Goal: Communication & Community: Answer question/provide support

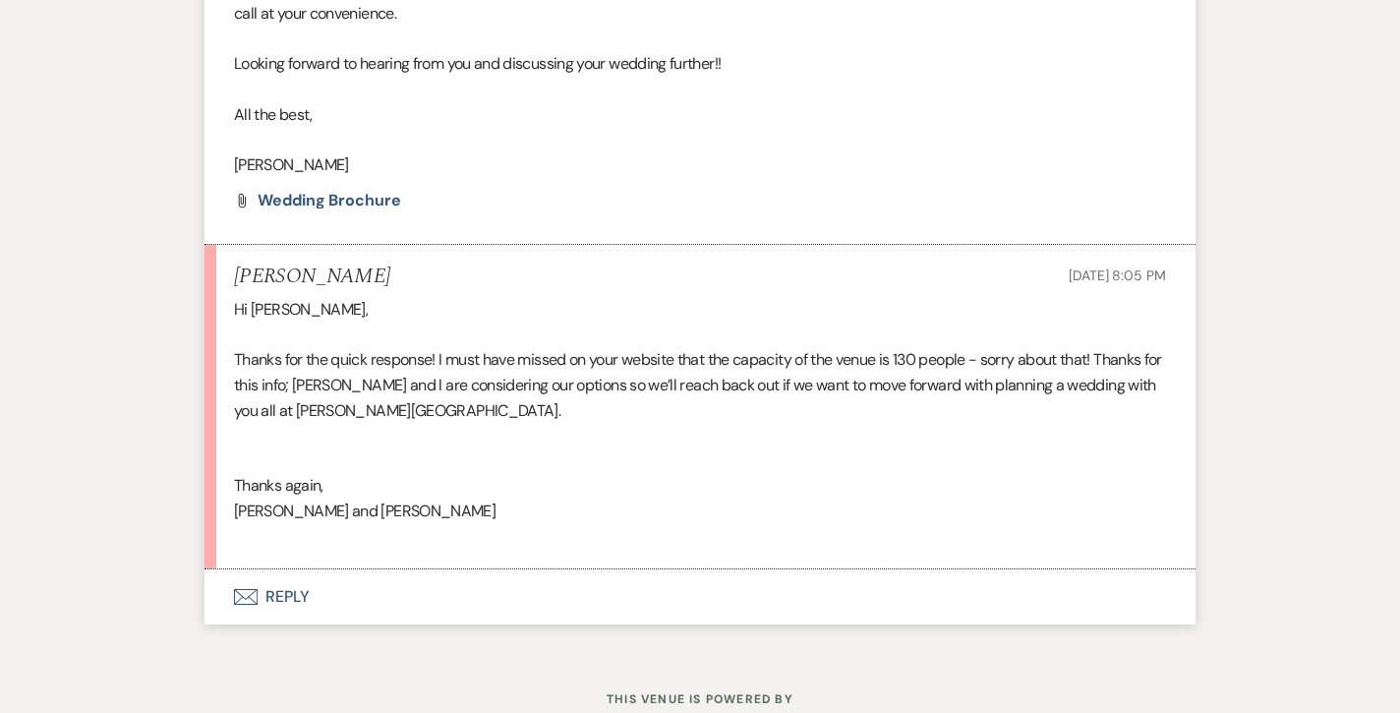
click at [287, 569] on button "Envelope Reply" at bounding box center [699, 596] width 991 height 55
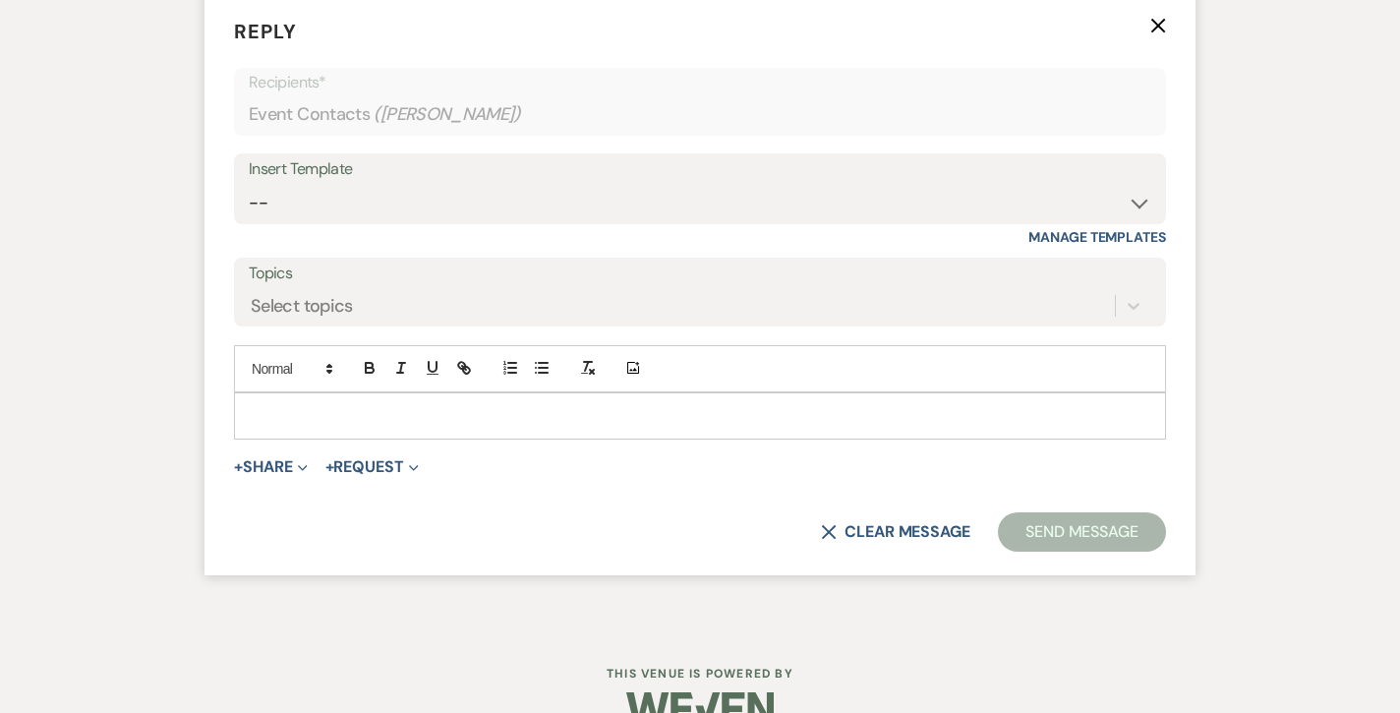
scroll to position [2691, 0]
click at [468, 407] on p at bounding box center [700, 418] width 900 height 22
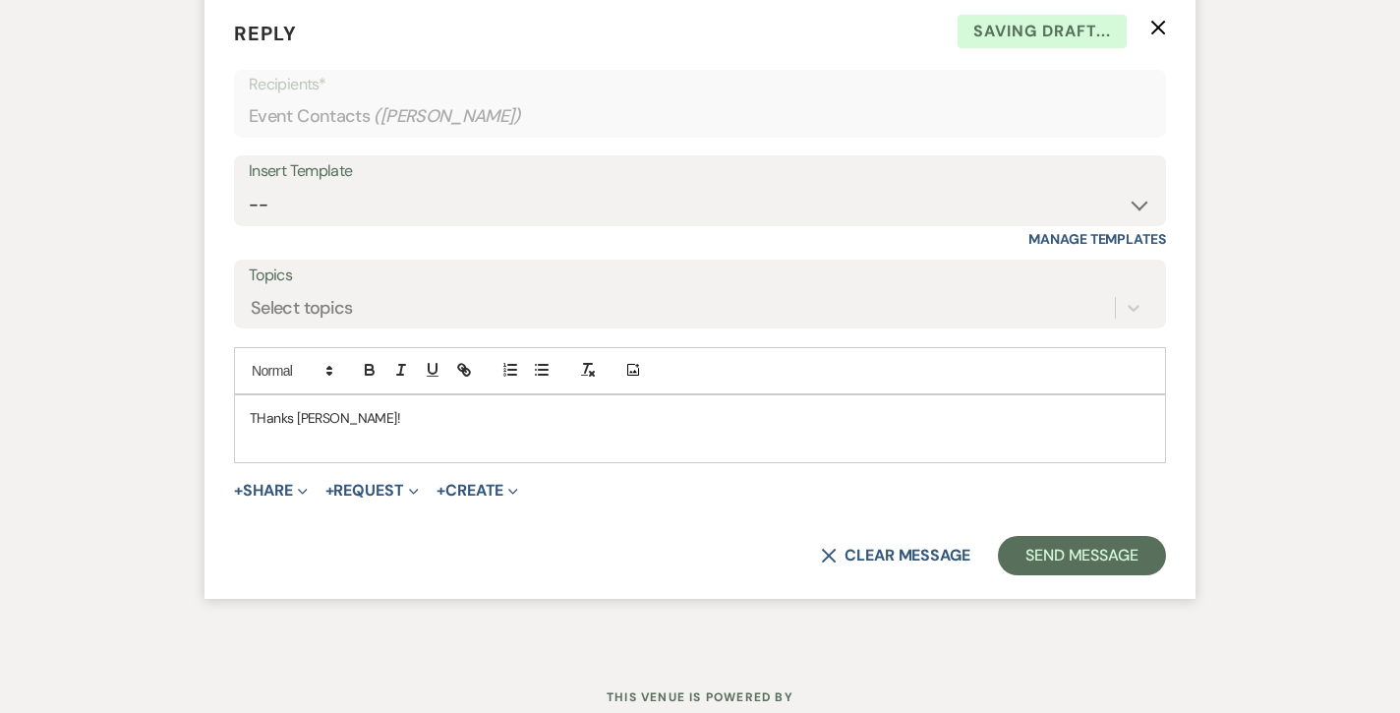
click at [268, 407] on p "THanks [PERSON_NAME]!" at bounding box center [700, 418] width 900 height 22
click at [348, 429] on p at bounding box center [700, 440] width 900 height 22
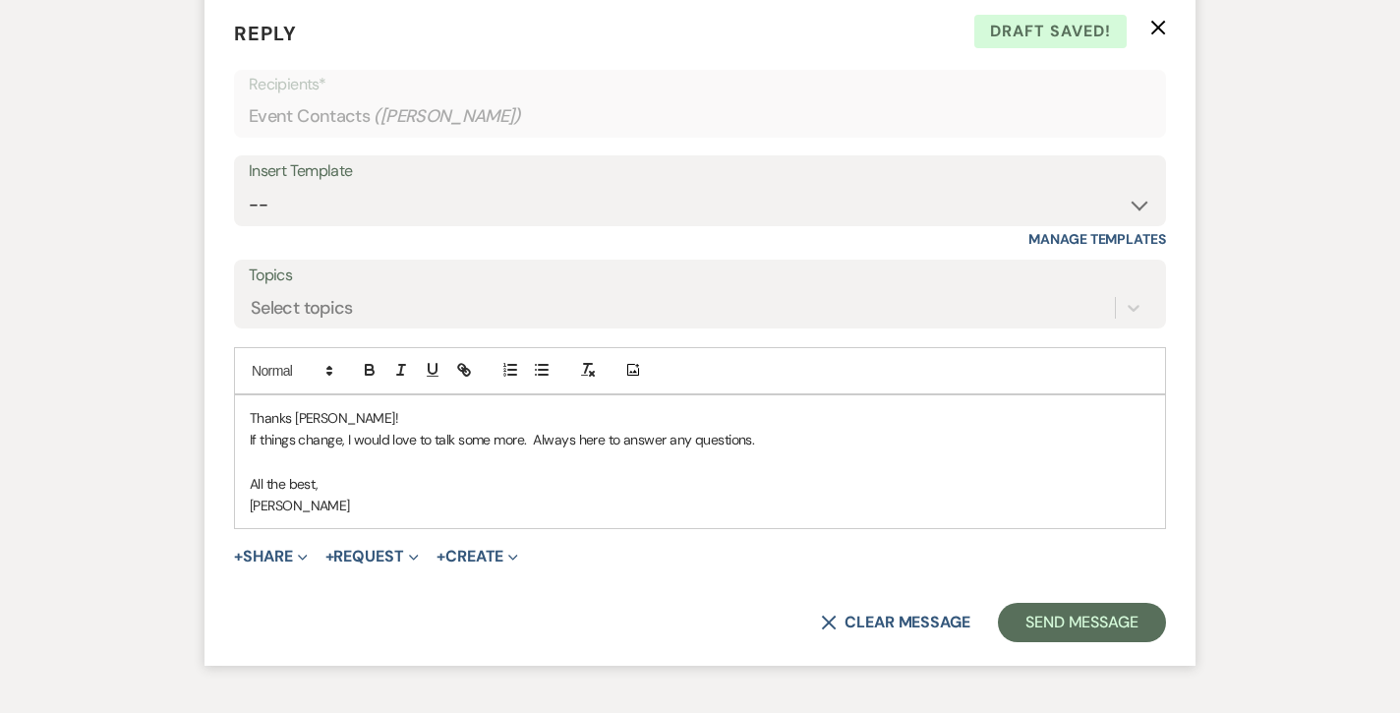
click at [250, 473] on p "All the best," at bounding box center [700, 484] width 900 height 22
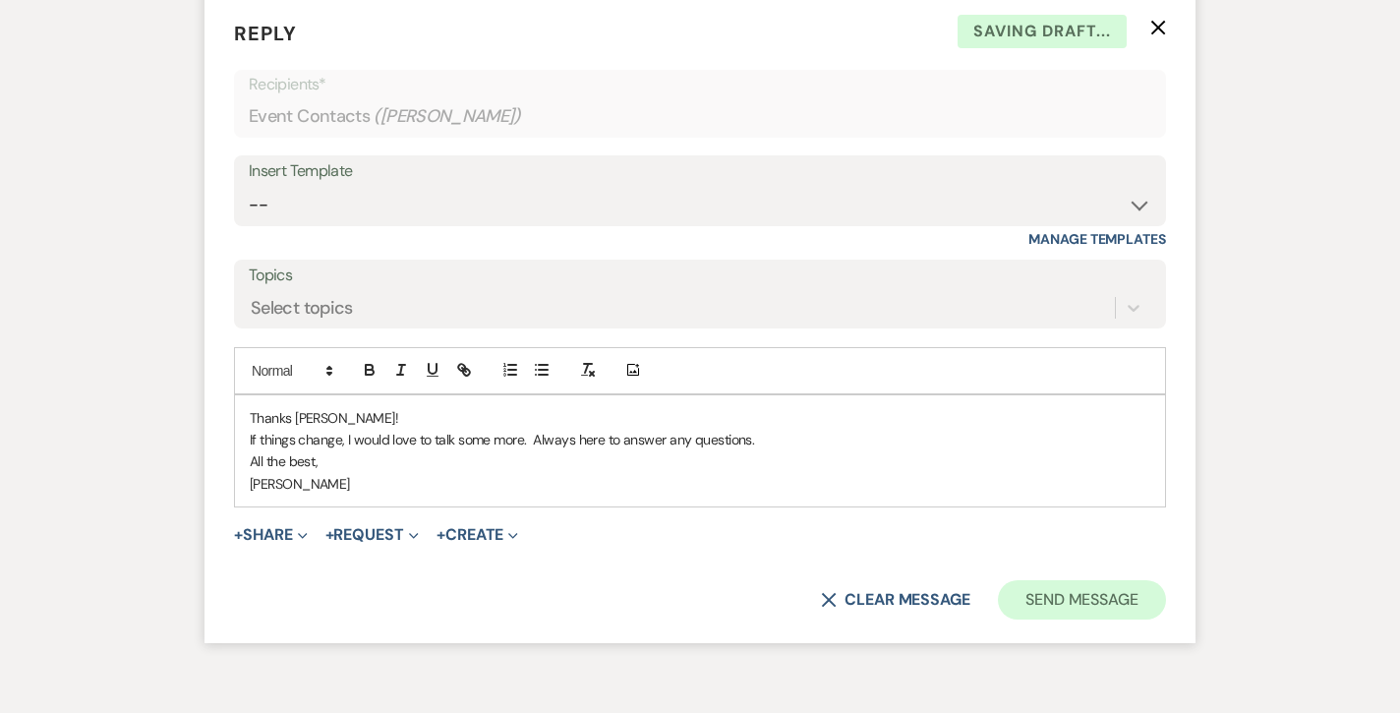
click at [1022, 580] on button "Send Message" at bounding box center [1082, 599] width 168 height 39
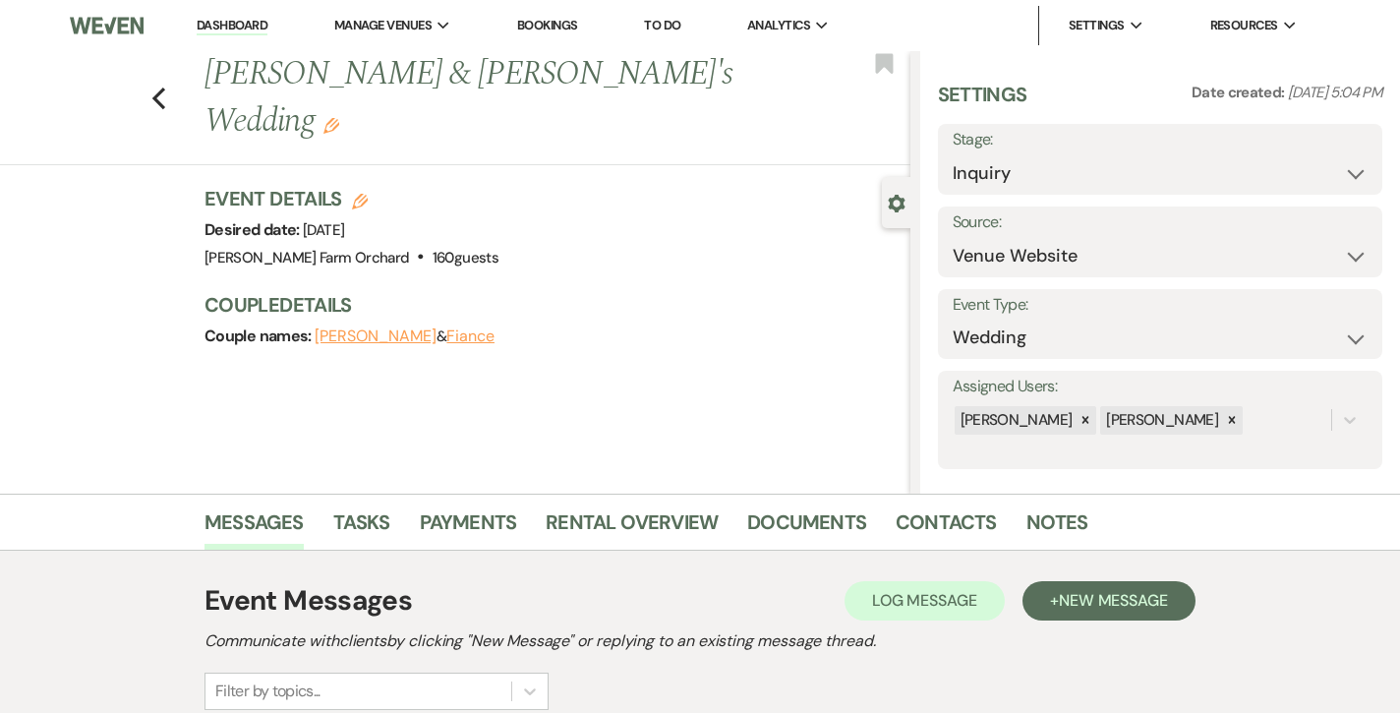
scroll to position [0, 0]
click at [225, 23] on link "Dashboard" at bounding box center [232, 26] width 71 height 19
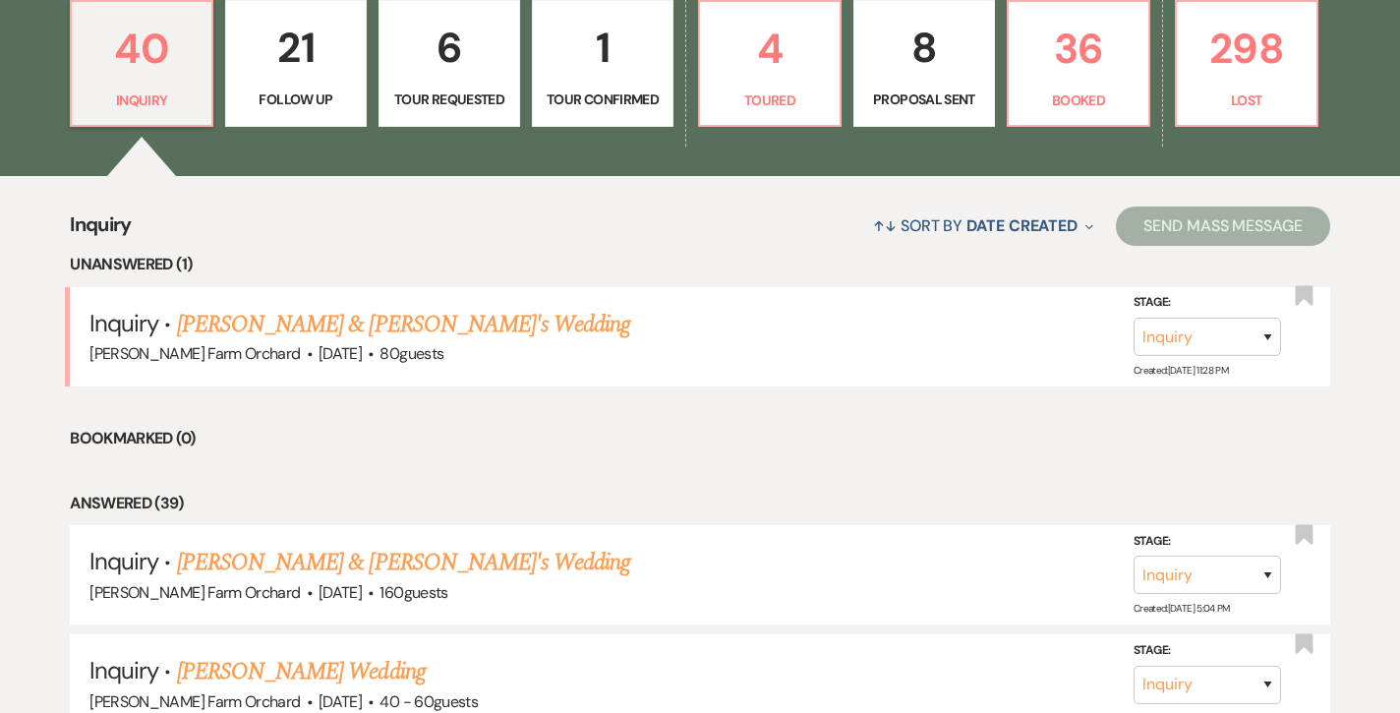
scroll to position [625, 0]
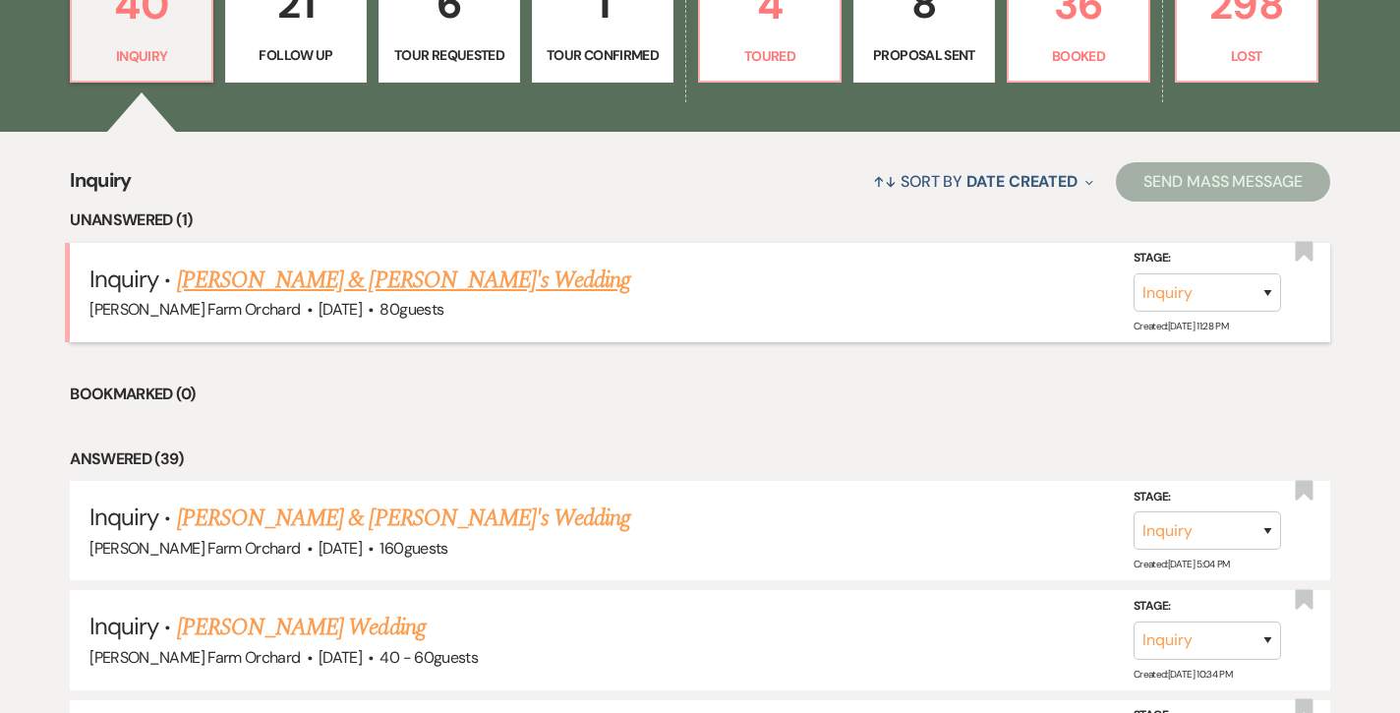
click at [286, 270] on link "[PERSON_NAME] & [PERSON_NAME]'s Wedding" at bounding box center [404, 279] width 454 height 35
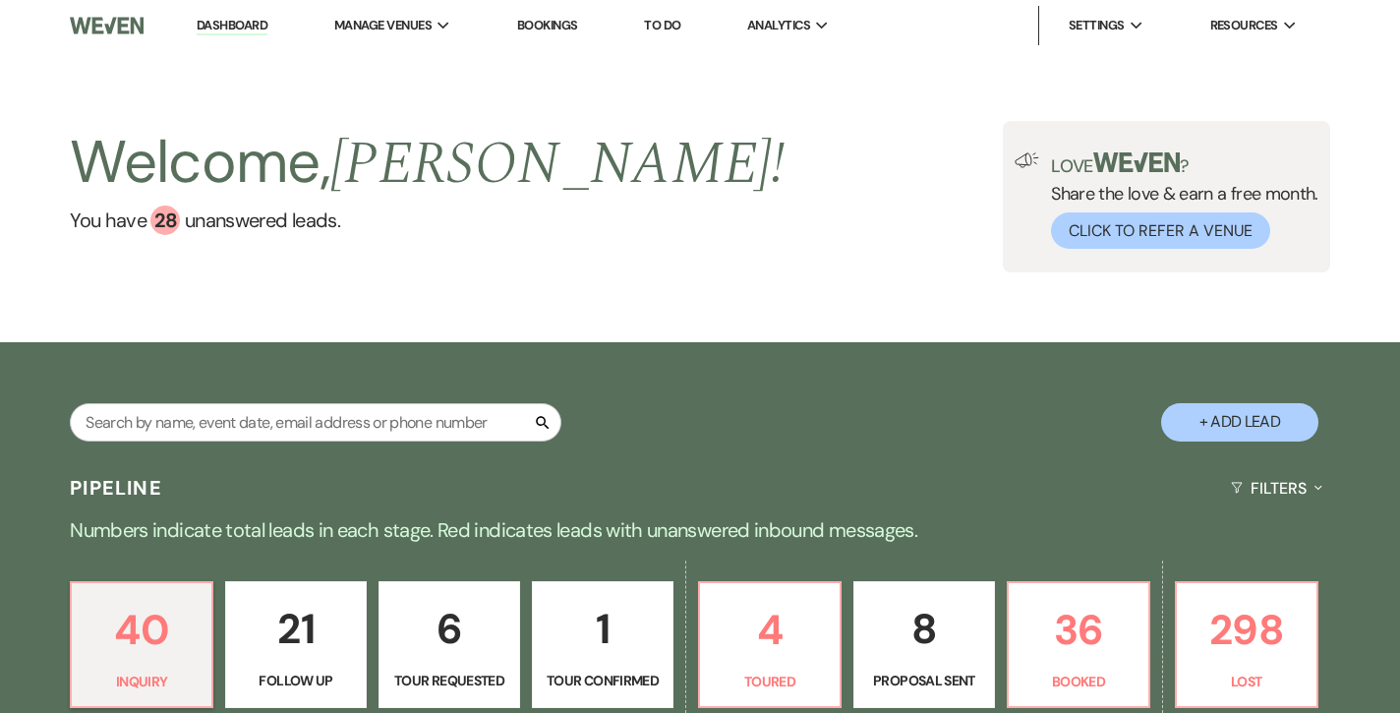
select select "5"
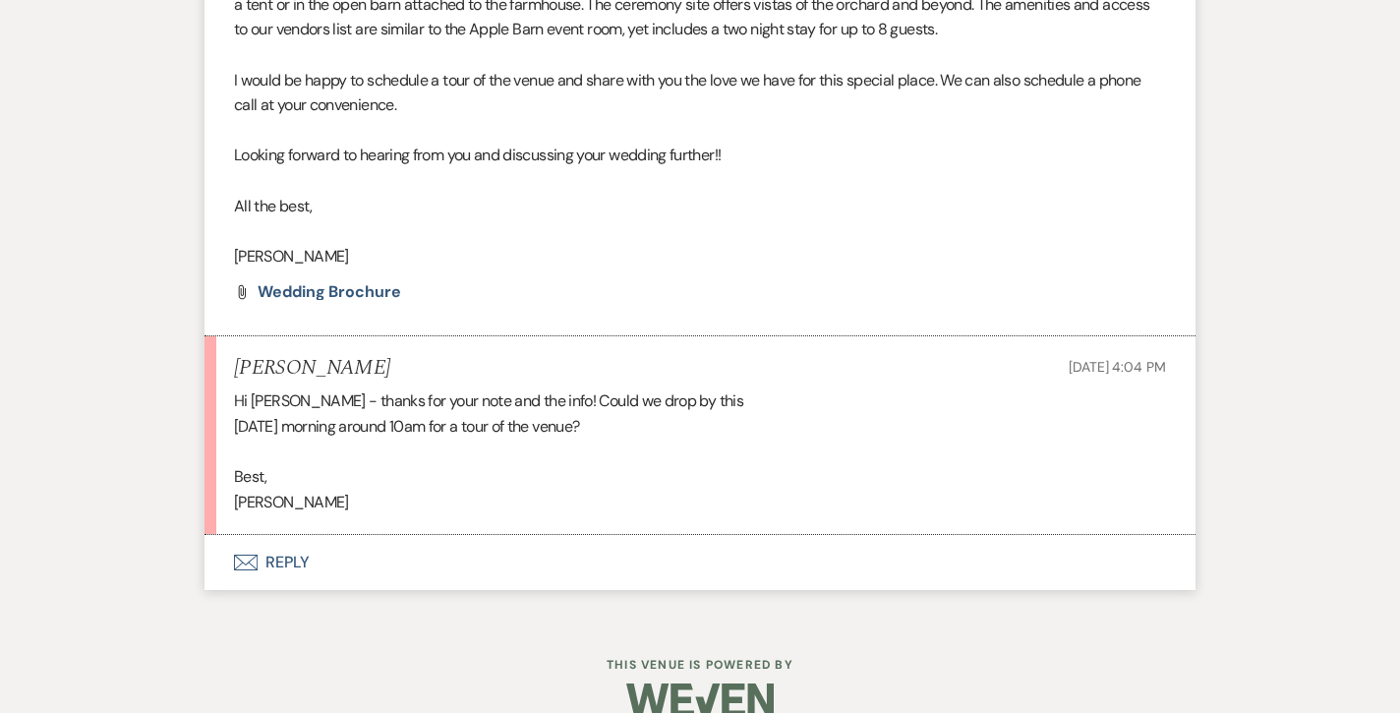
scroll to position [1899, 0]
click at [279, 536] on button "Envelope Reply" at bounding box center [699, 563] width 991 height 55
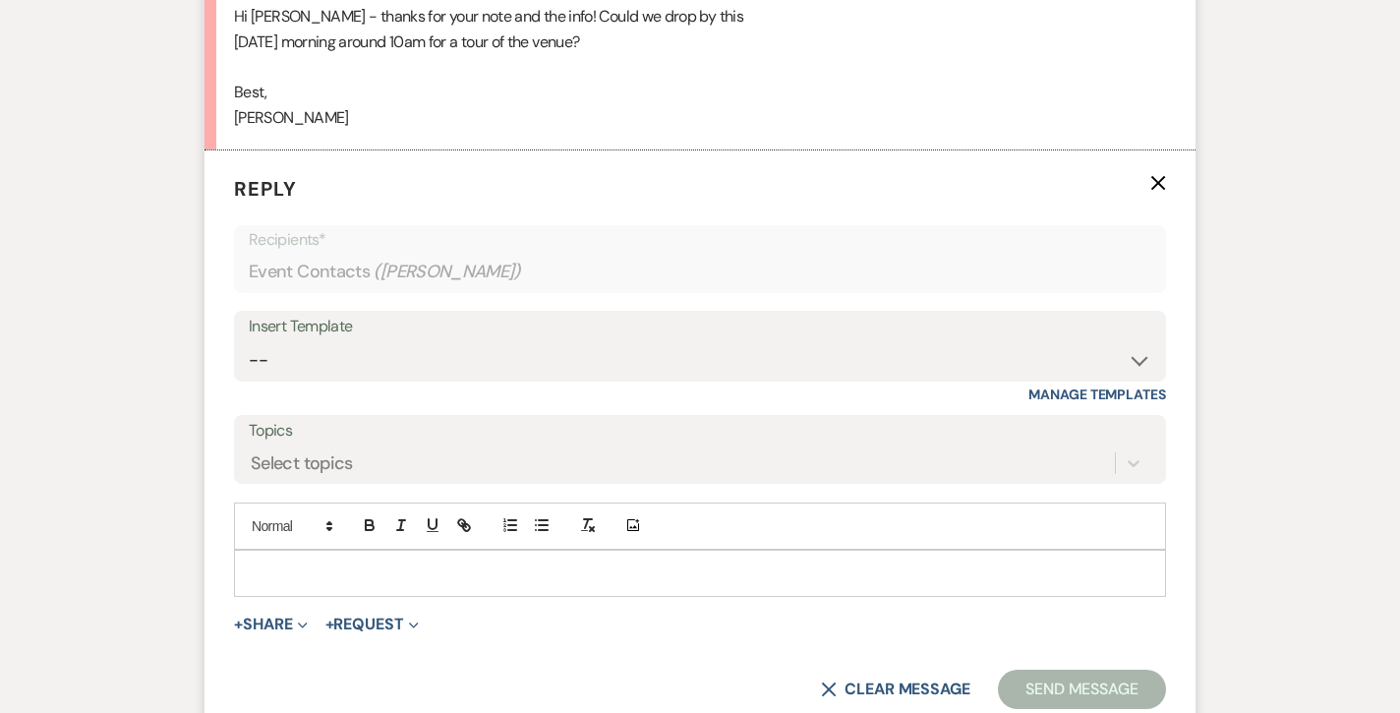
scroll to position [2292, 0]
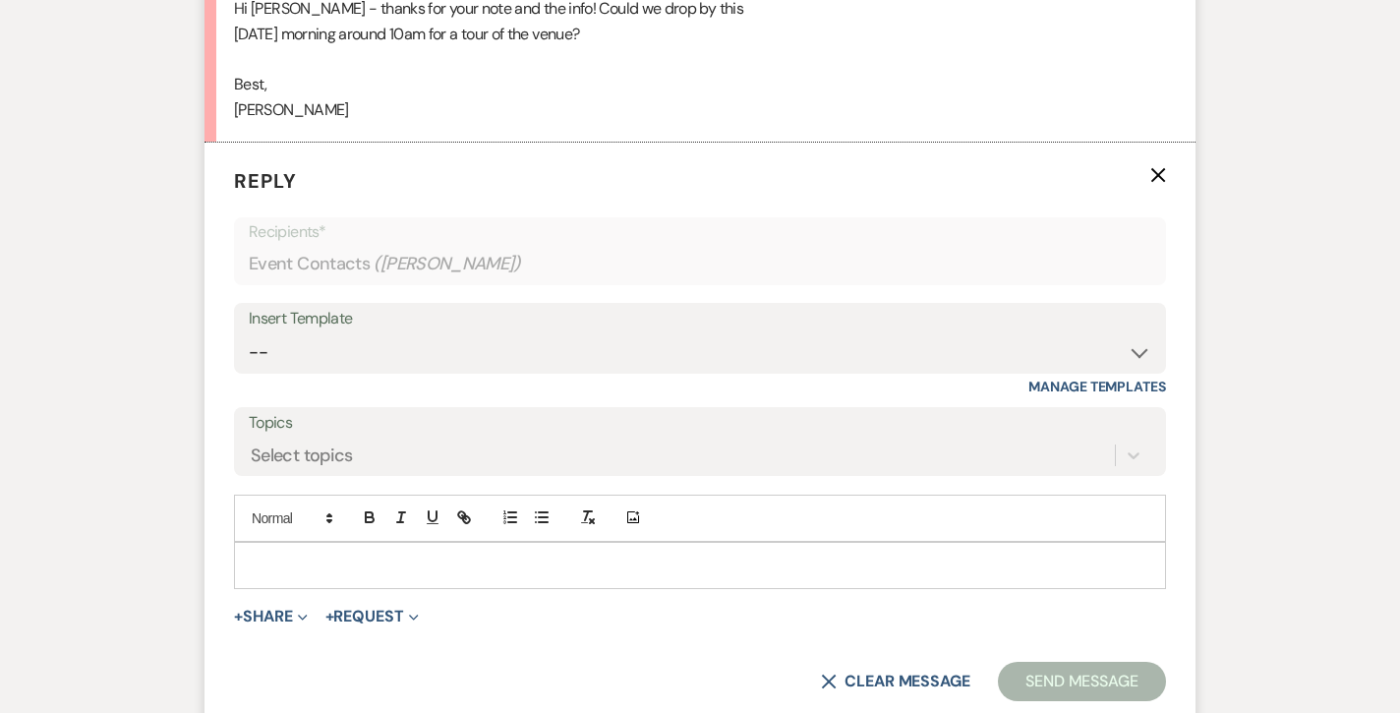
click at [274, 554] on p at bounding box center [700, 565] width 900 height 22
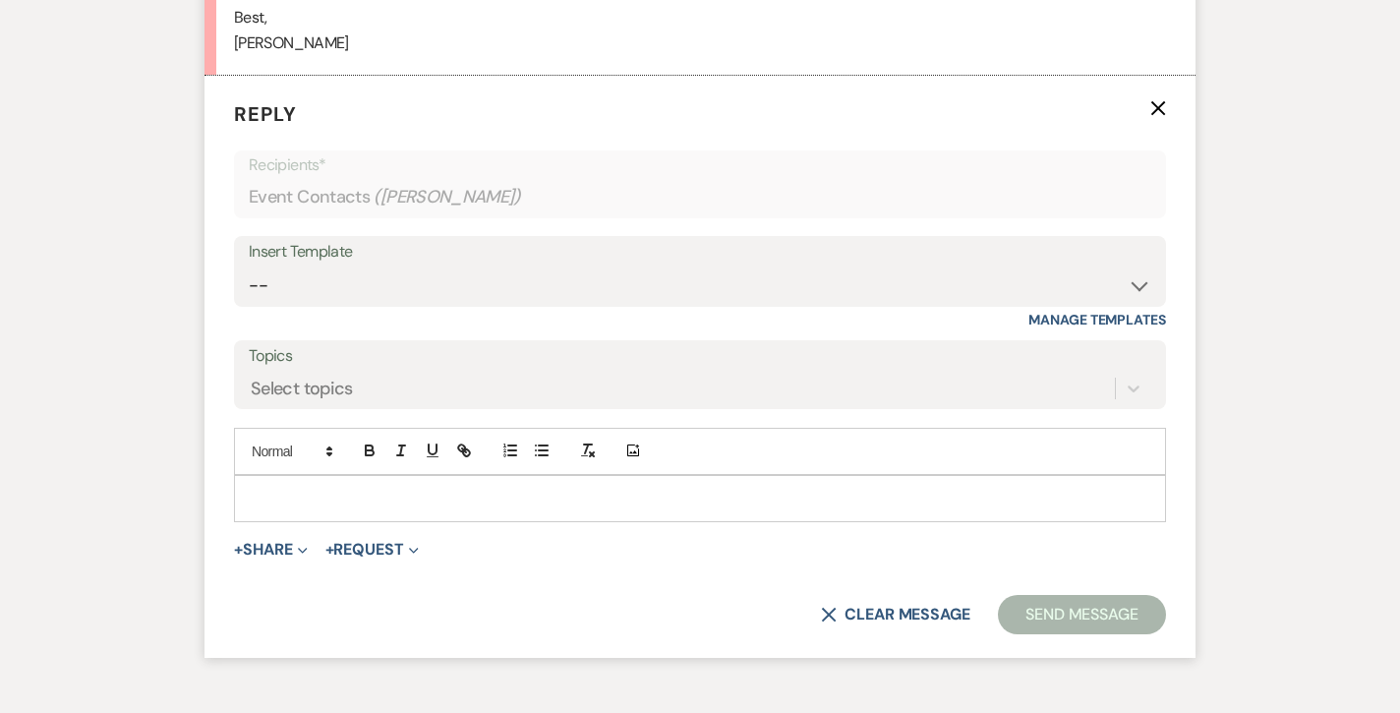
scroll to position [2367, 0]
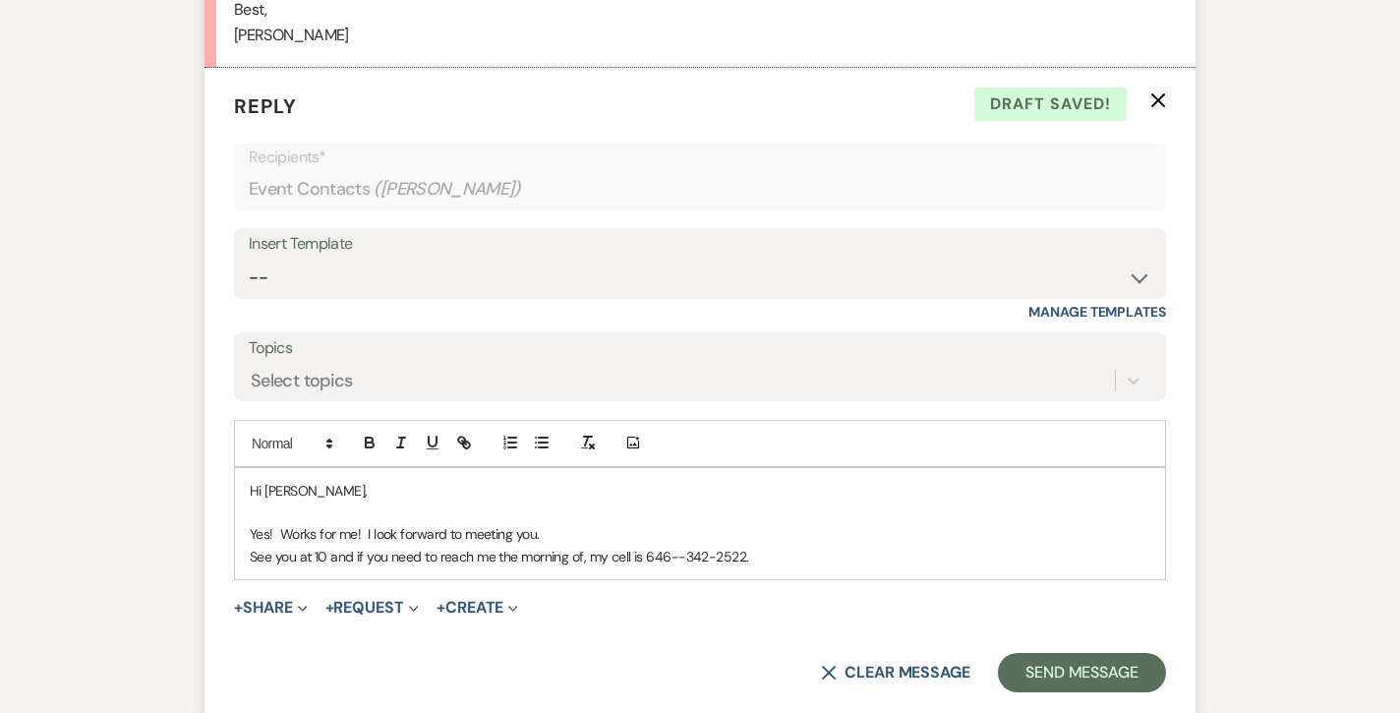
click at [673, 545] on p "See you at 10 and if you need to reach me the morning of, my cell is 646--342-2…" at bounding box center [700, 556] width 900 height 22
click at [807, 545] on p "See you at 10 and if you need to reach me the morning of, my cell is [PHONE_NUM…" at bounding box center [700, 556] width 900 height 22
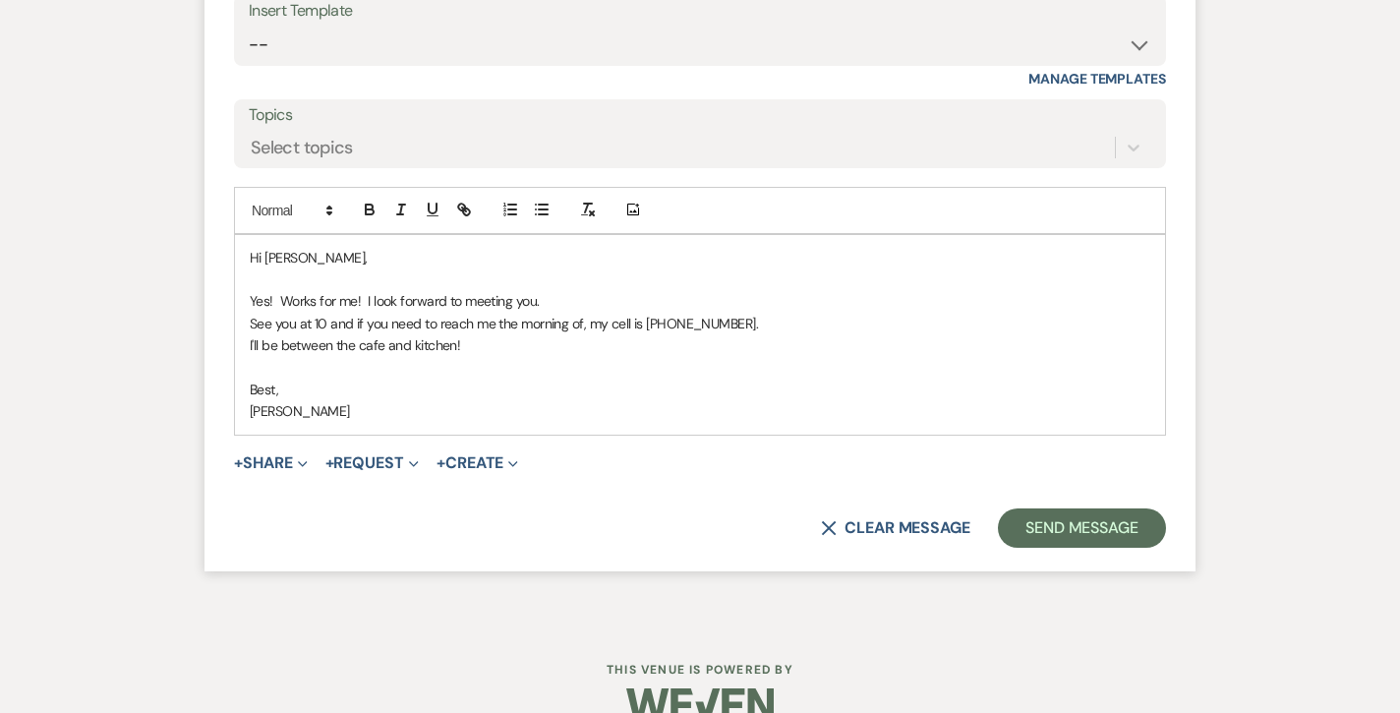
scroll to position [2597, 0]
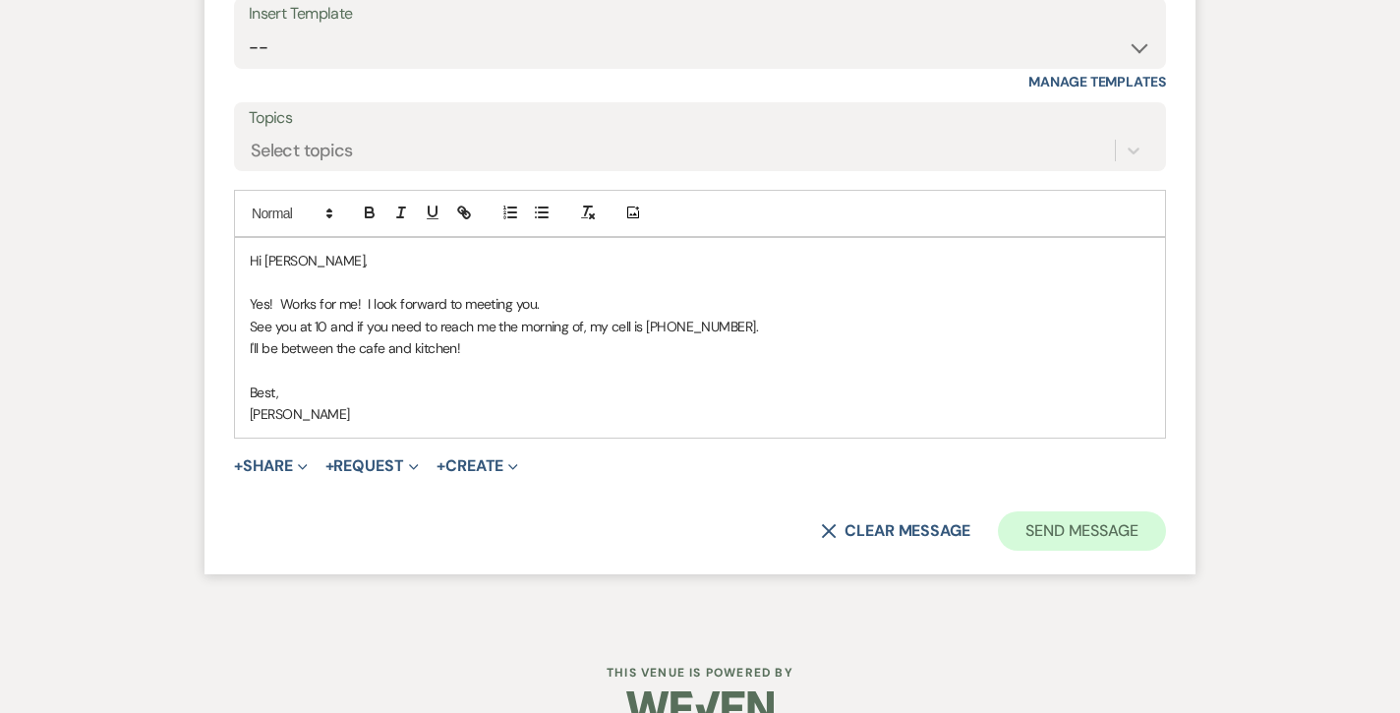
click at [1039, 511] on button "Send Message" at bounding box center [1082, 530] width 168 height 39
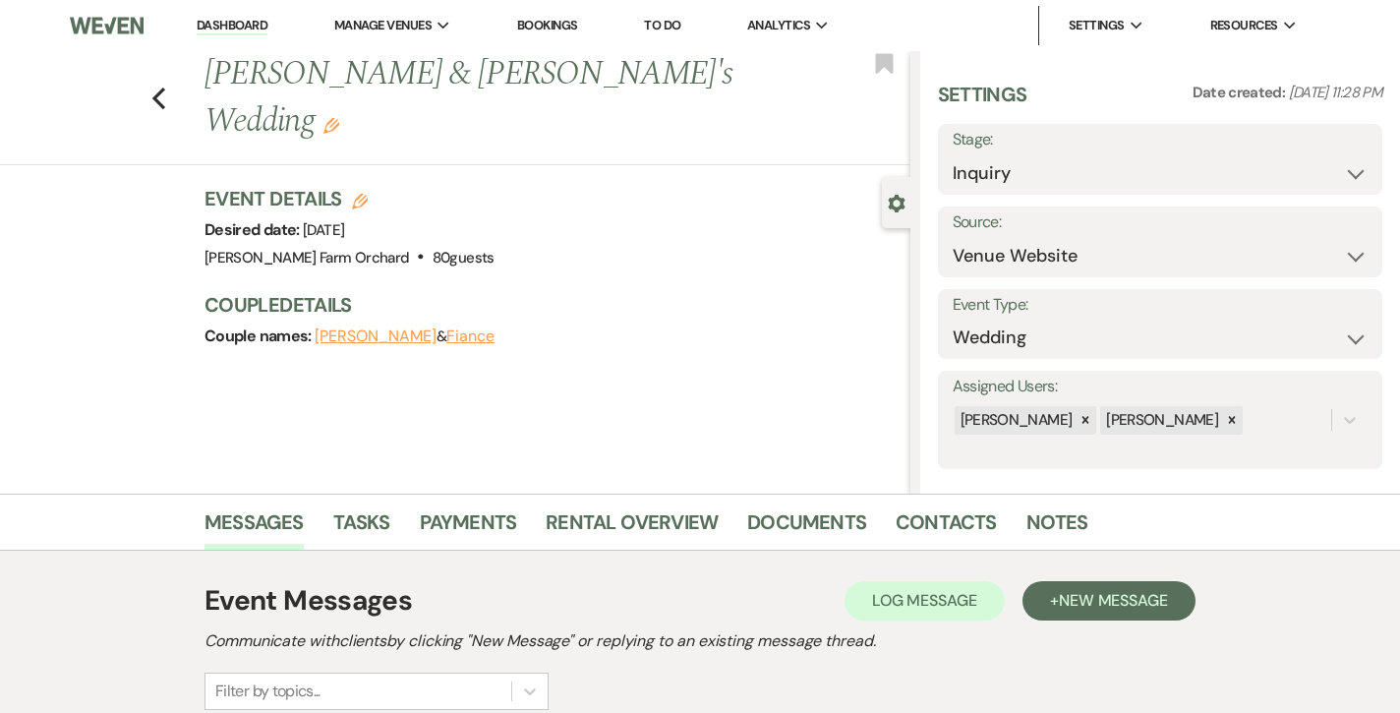
scroll to position [0, 0]
